Goal: Book appointment/travel/reservation

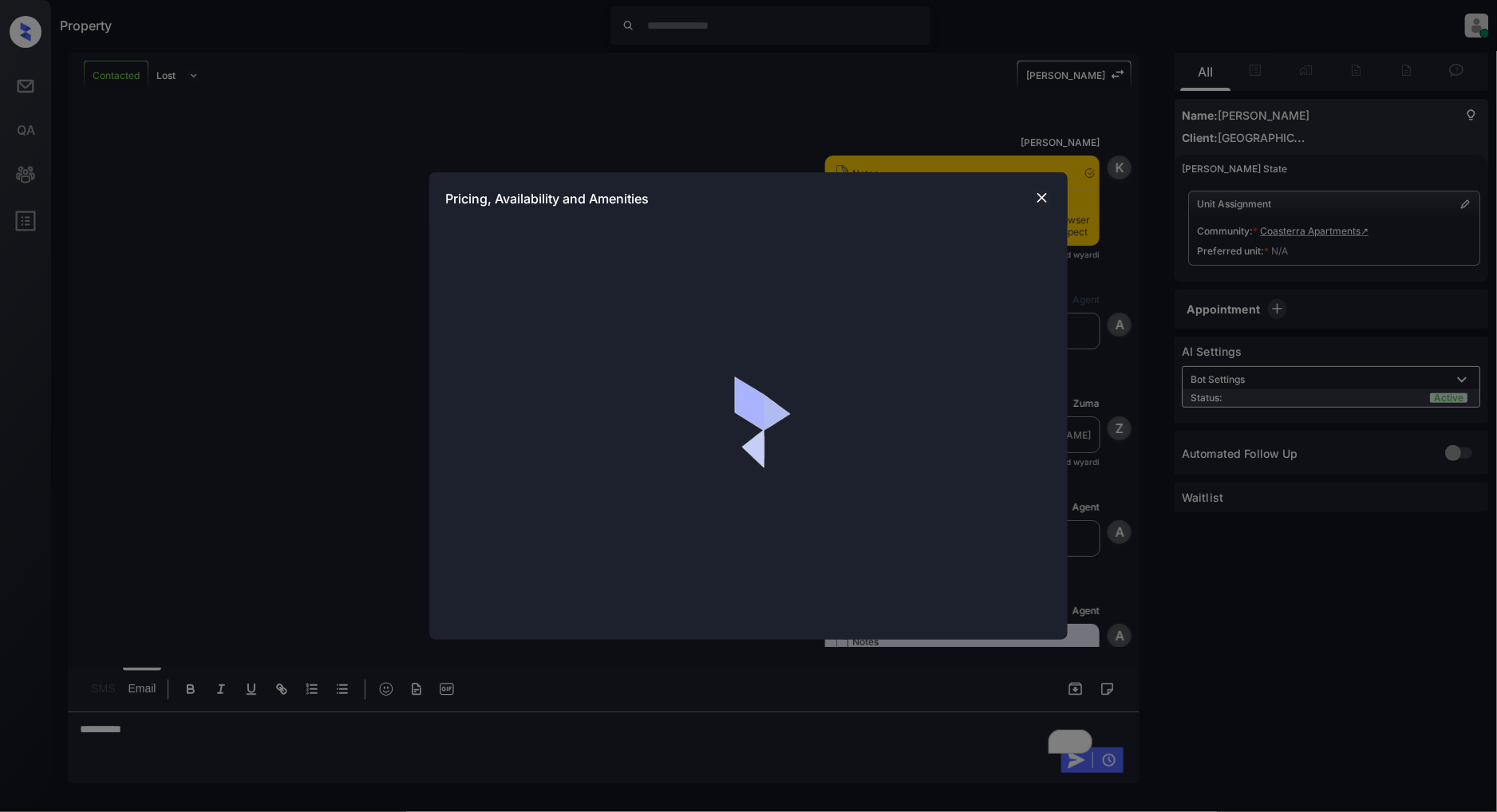
scroll to position [981, 0]
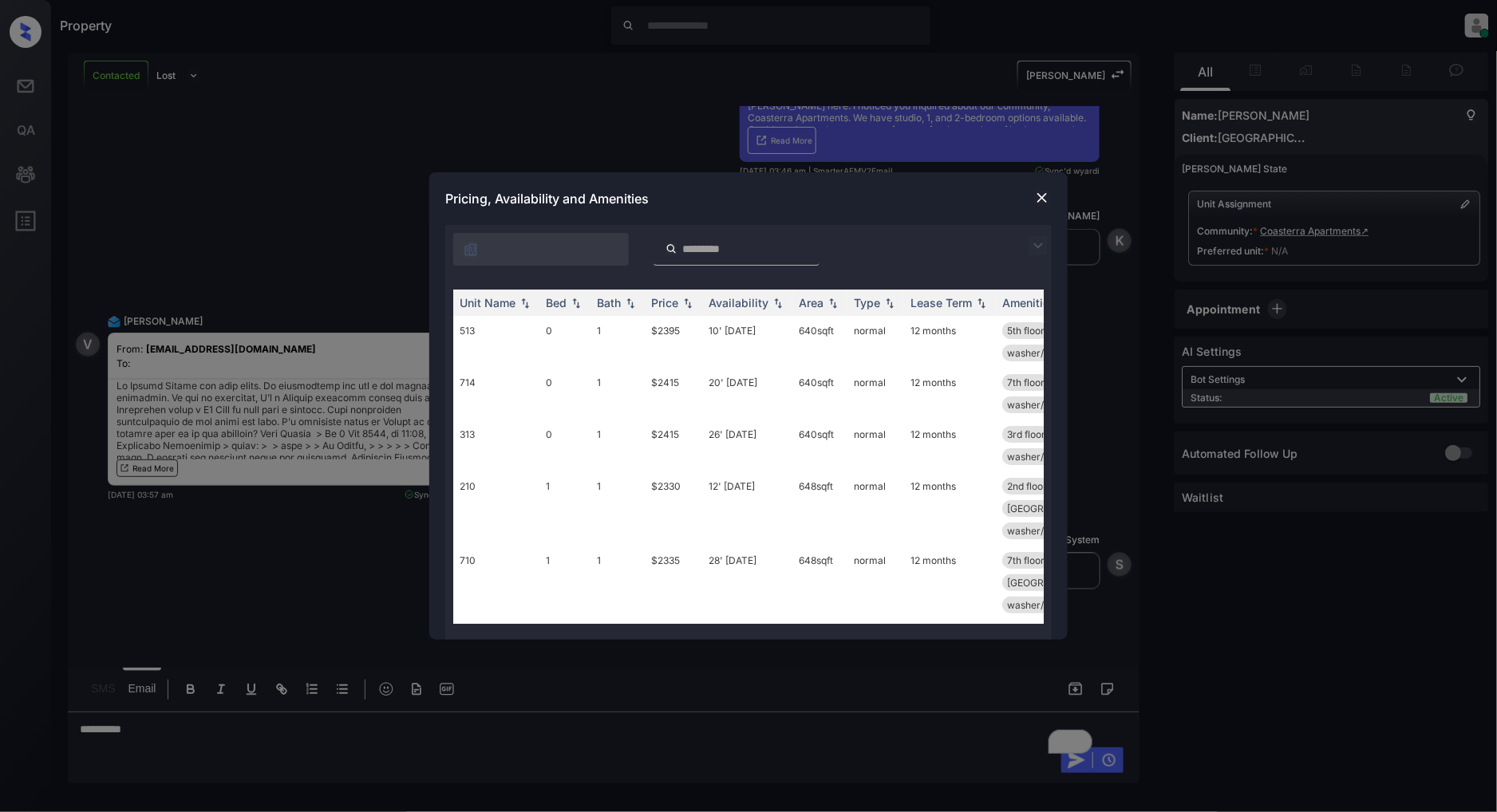
click at [1037, 241] on img at bounding box center [1038, 245] width 19 height 19
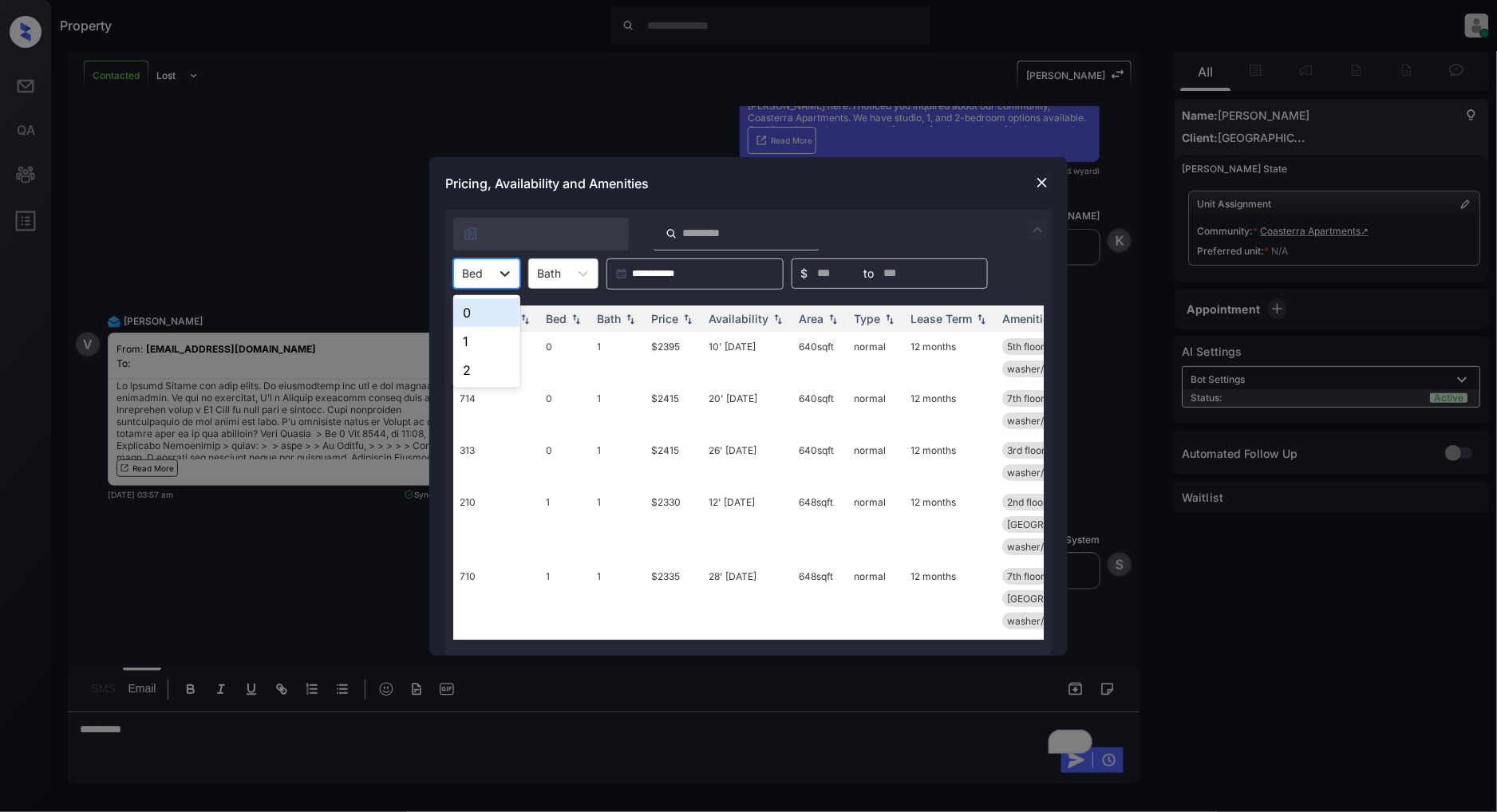
click at [497, 277] on icon at bounding box center [504, 273] width 16 height 16
click at [480, 338] on div "1" at bounding box center [487, 341] width 67 height 29
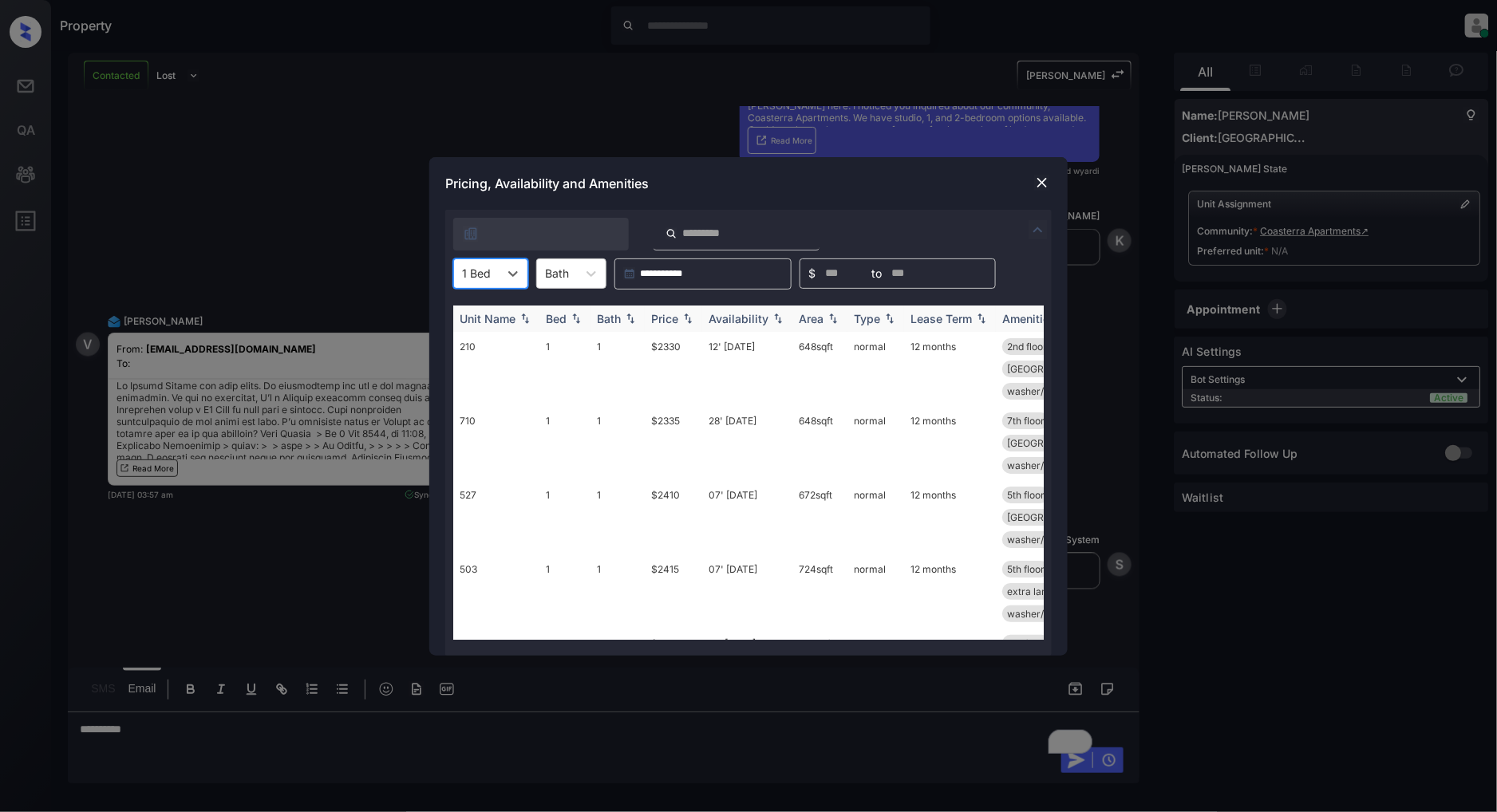
click at [687, 322] on img at bounding box center [687, 318] width 16 height 11
click at [687, 322] on img at bounding box center [687, 318] width 16 height 12
drag, startPoint x: 697, startPoint y: 339, endPoint x: 600, endPoint y: 345, distance: 97.2
click at [600, 345] on tr "210 1 1 $2330 12' [DATE] 648 sqft normal 12 months 2nd floor patio/balcony extr…" at bounding box center [870, 369] width 834 height 74
copy tr "$2330"
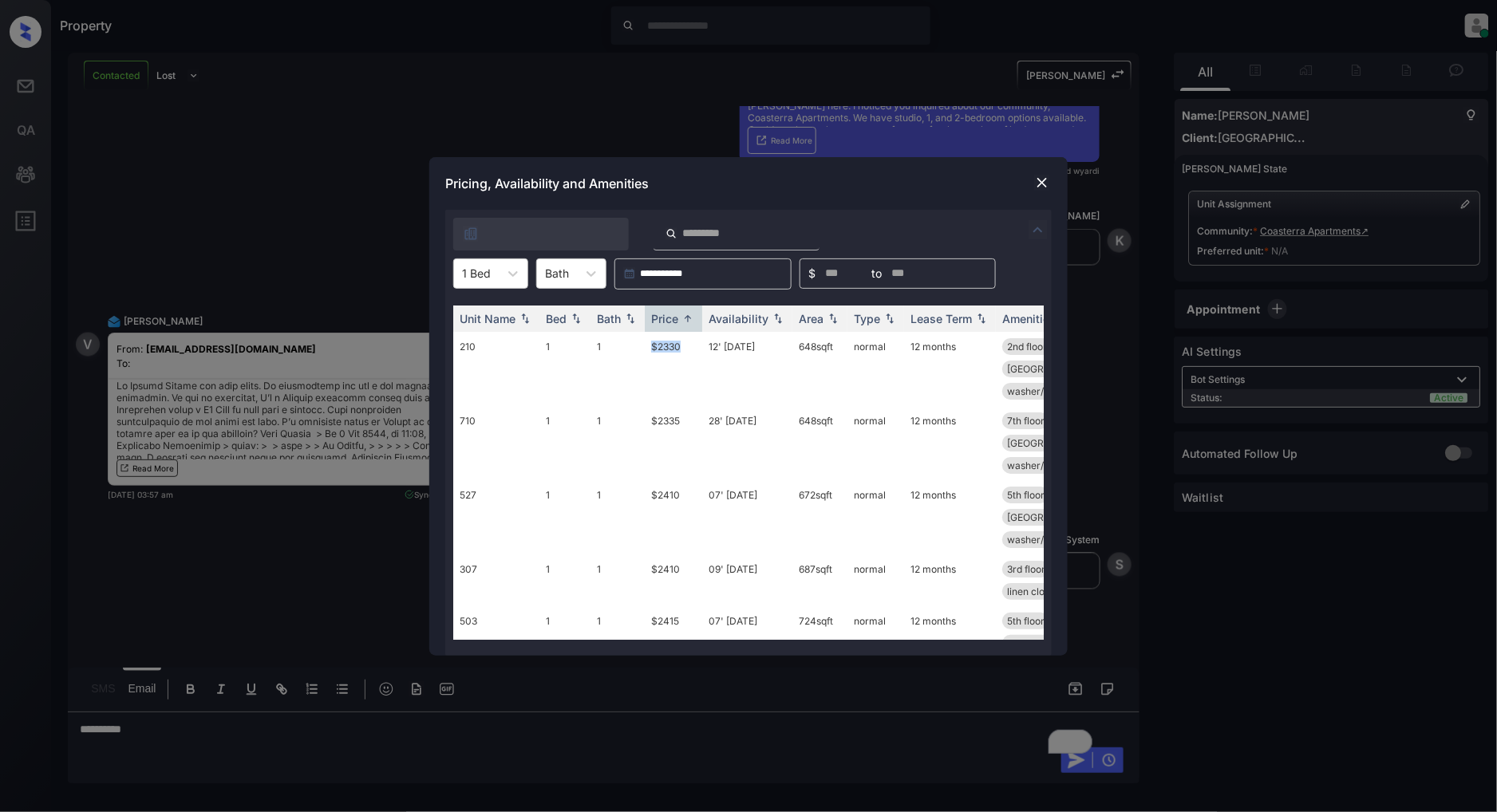
click at [1044, 182] on img at bounding box center [1042, 182] width 16 height 16
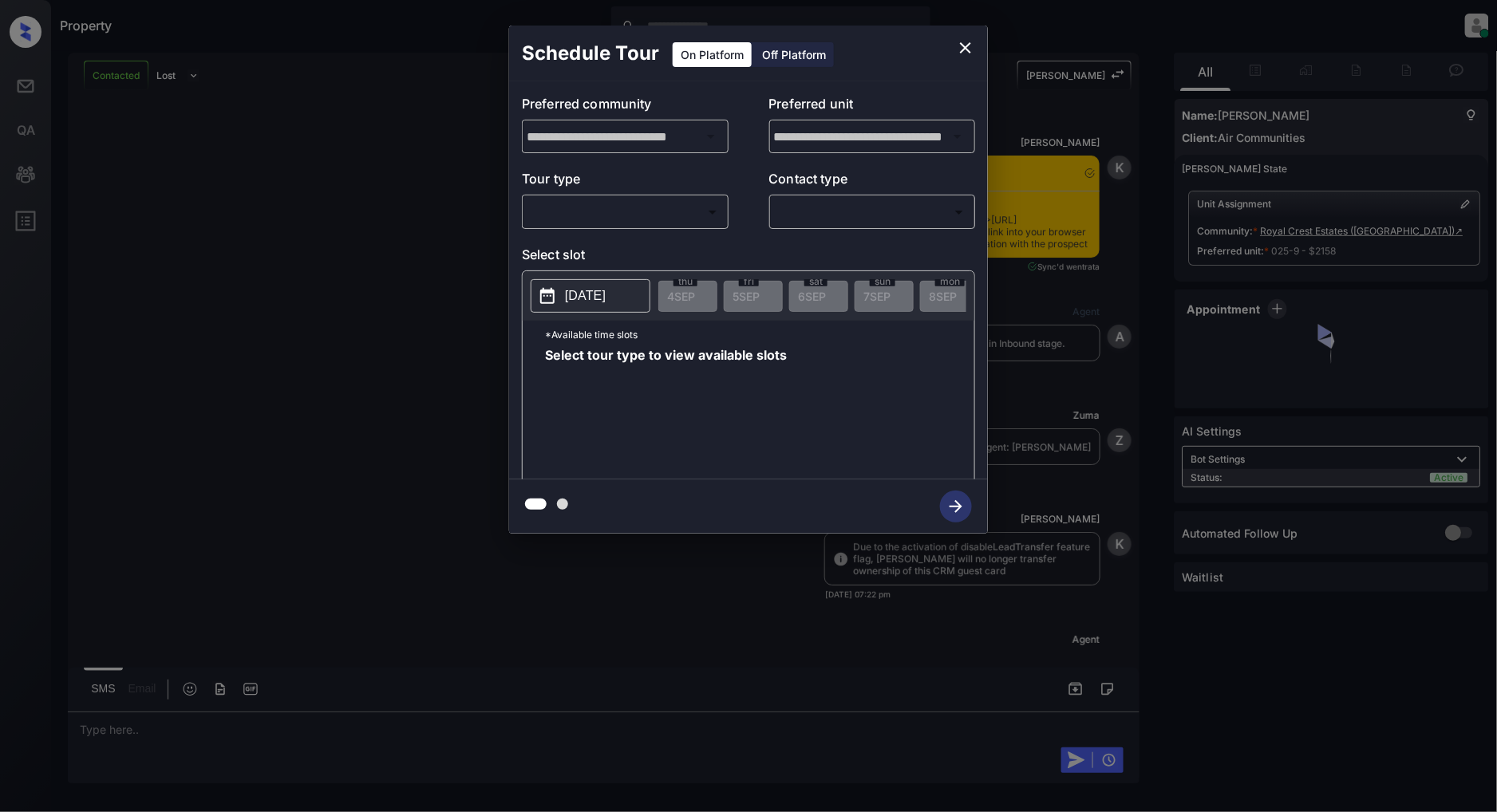
scroll to position [1505, 0]
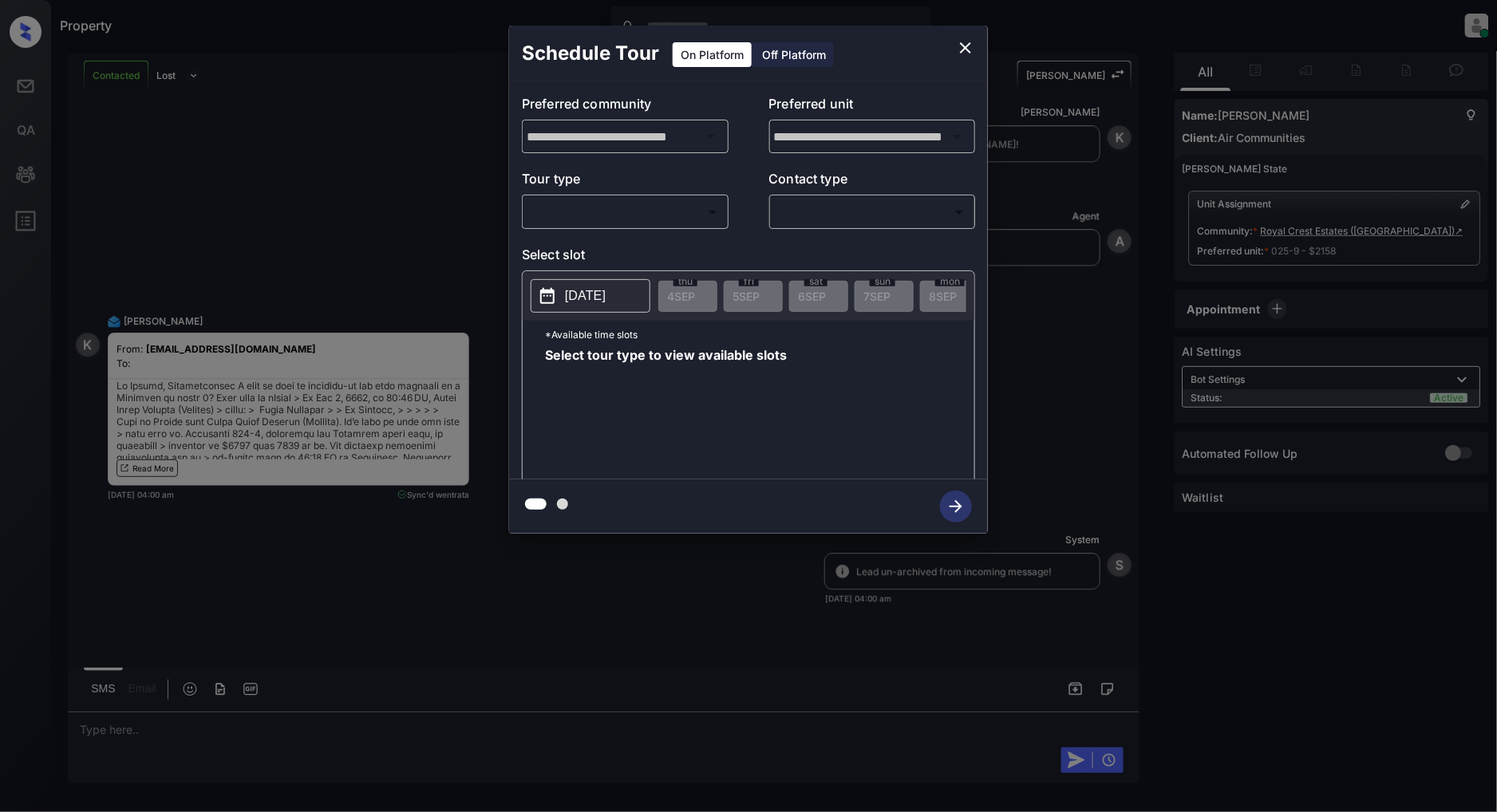
click at [595, 209] on body "Property Patrick Deasis Online Set yourself offline Set yourself on break Profi…" at bounding box center [748, 406] width 1497 height 812
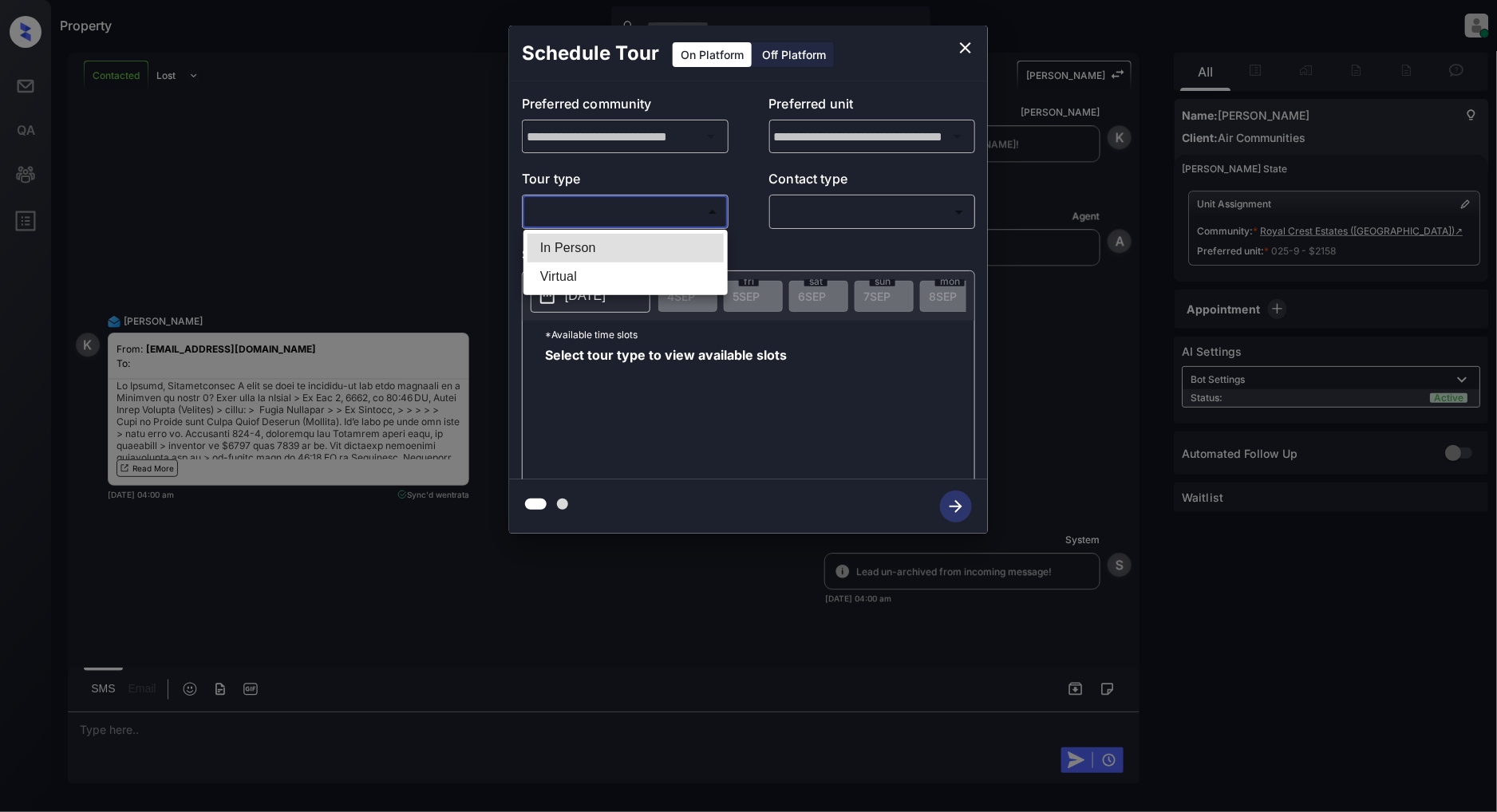
click at [610, 252] on li "In Person" at bounding box center [625, 248] width 196 height 29
type input "********"
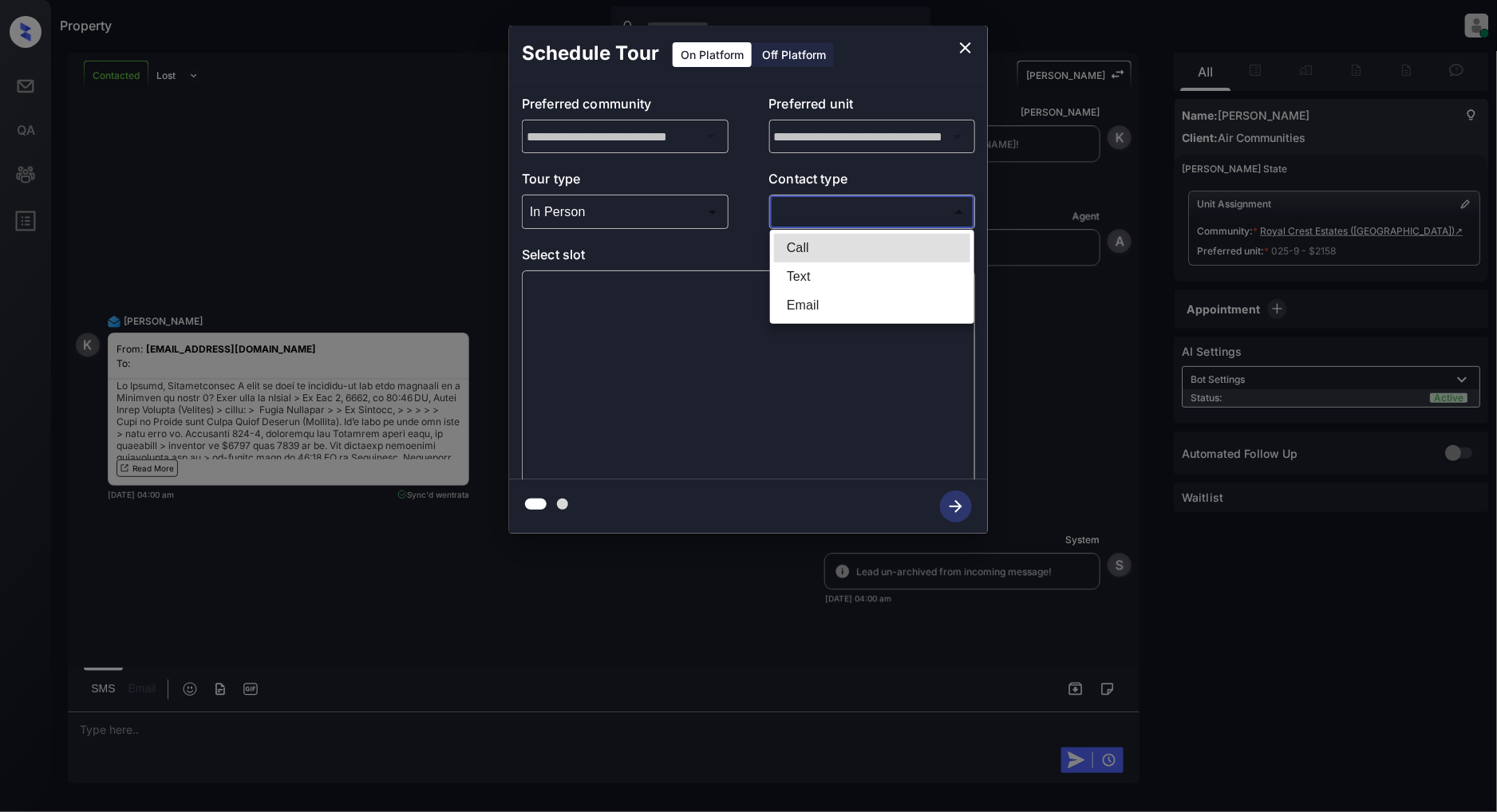
click at [880, 212] on body "Property Patrick Deasis Online Set yourself offline Set yourself on break Profi…" at bounding box center [748, 406] width 1497 height 812
click at [814, 284] on li "Text" at bounding box center [872, 277] width 196 height 29
type input "****"
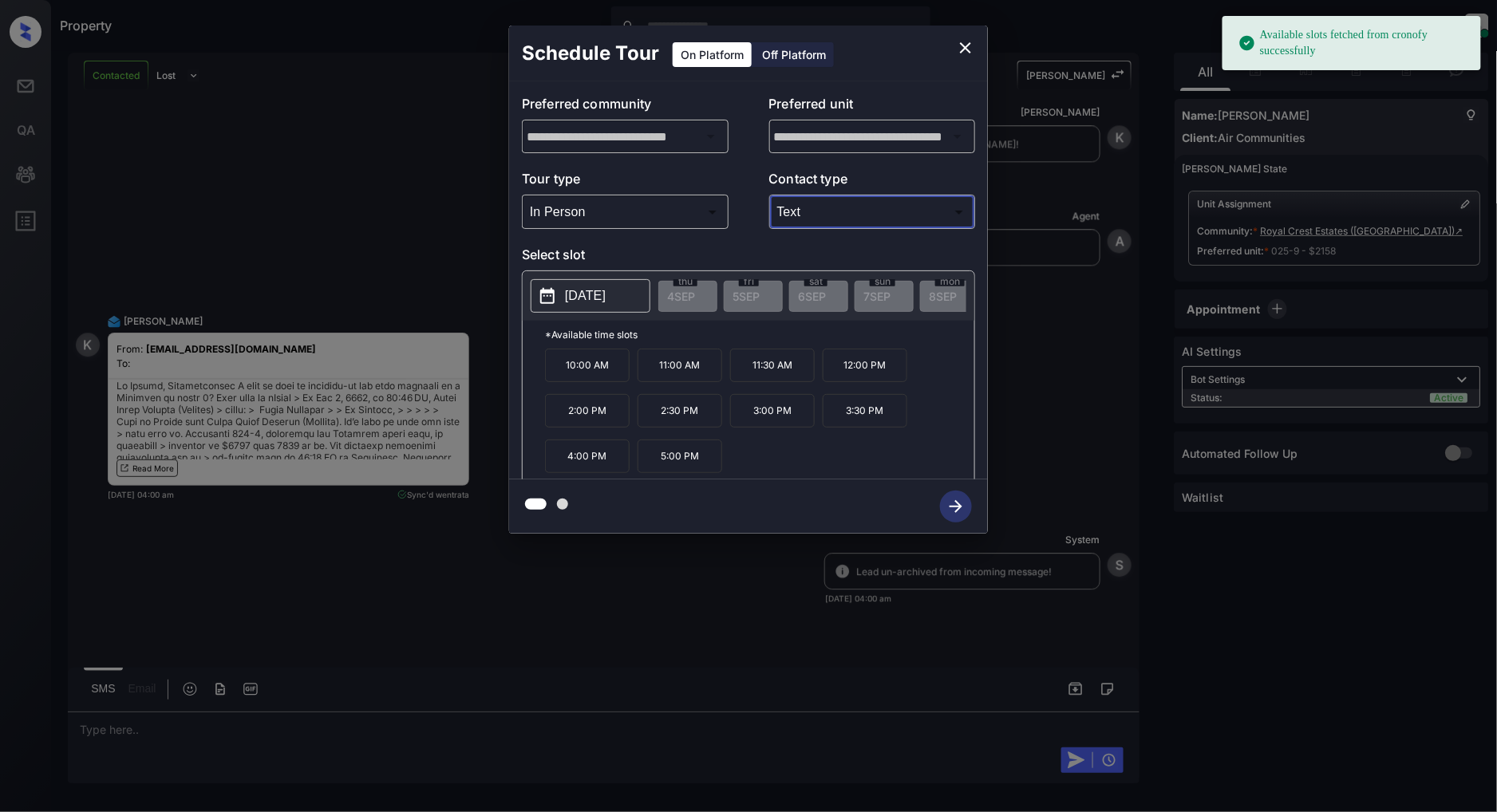
click at [606, 288] on p "2025-09-10" at bounding box center [586, 296] width 41 height 19
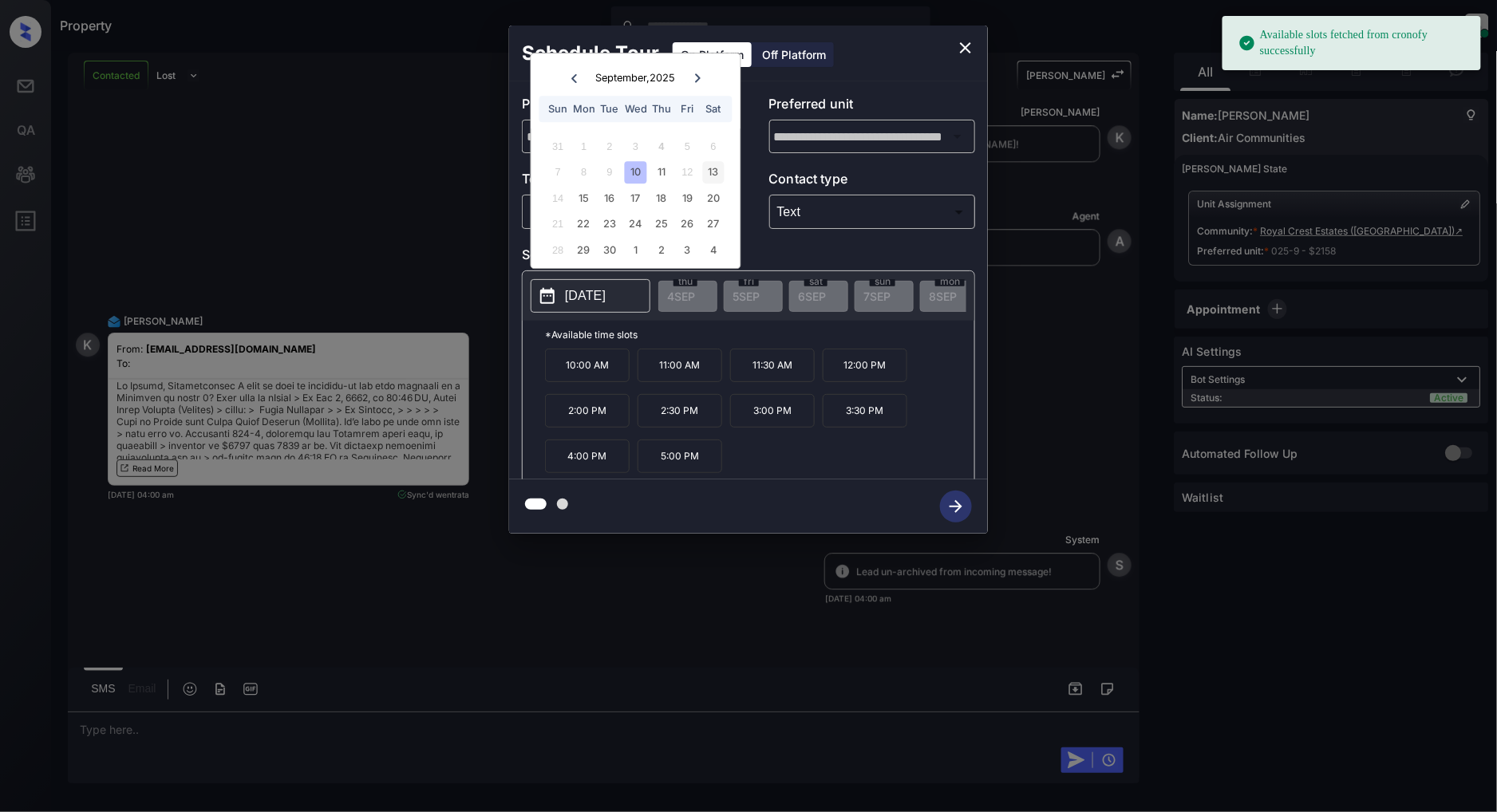
click at [715, 171] on div "13" at bounding box center [712, 172] width 21 height 21
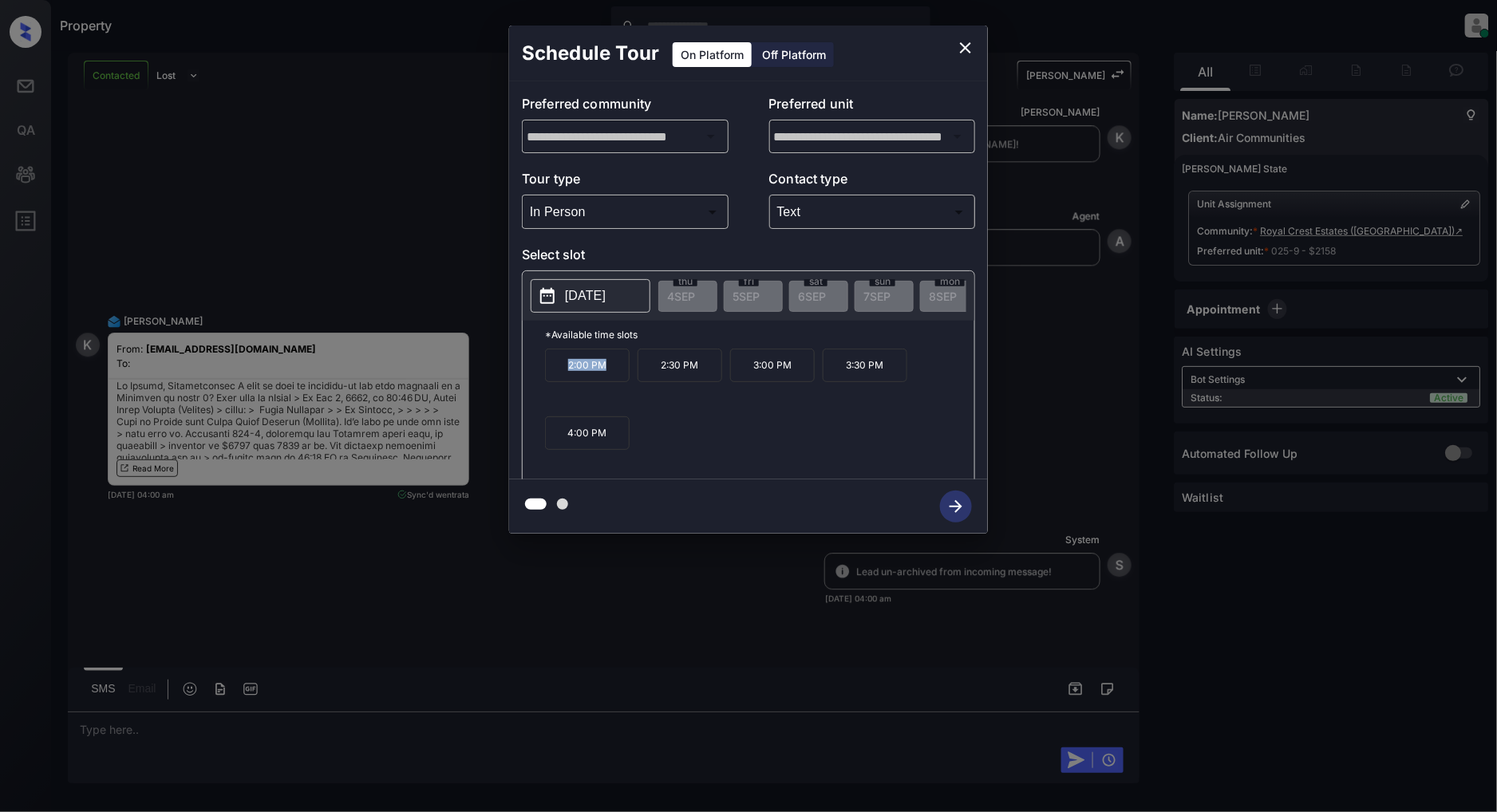
drag, startPoint x: 620, startPoint y: 383, endPoint x: 526, endPoint y: 384, distance: 94.0
click at [526, 384] on div "*Available time slots 2:00 PM 2:30 PM 3:00 PM 3:30 PM 4:00 PM" at bounding box center [748, 402] width 452 height 164
copy p "2:00 PM"
drag, startPoint x: 791, startPoint y: 375, endPoint x: 745, endPoint y: 376, distance: 46.0
click at [745, 376] on p "3:00 PM" at bounding box center [772, 365] width 84 height 33
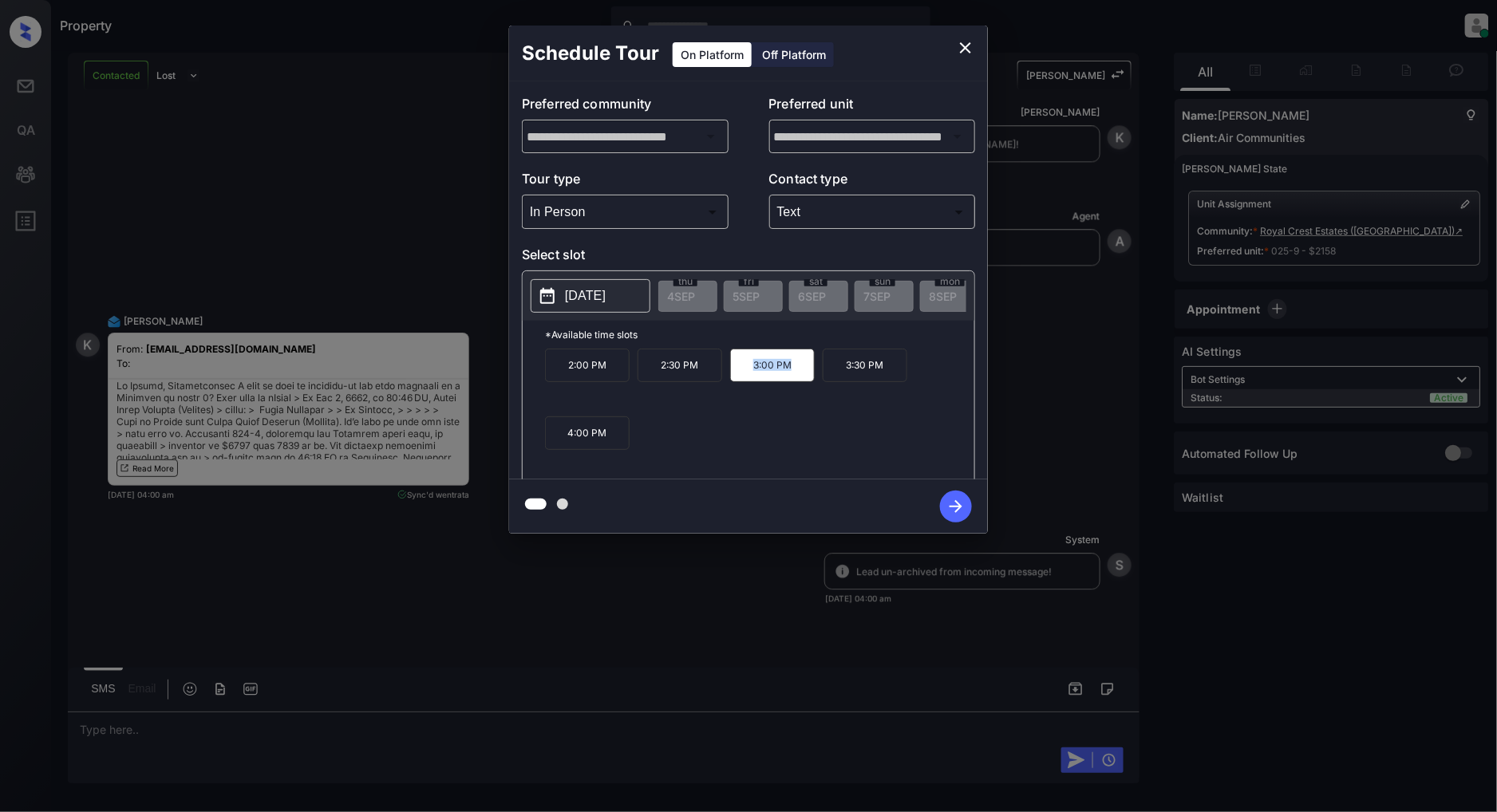
copy p "3:00 PM"
drag, startPoint x: 897, startPoint y: 376, endPoint x: 823, endPoint y: 375, distance: 74.0
click at [823, 375] on p "3:30 PM" at bounding box center [864, 365] width 84 height 33
copy p "3:30 PM"
click at [966, 32] on button "close" at bounding box center [965, 48] width 32 height 32
